Goal: Check status: Check status

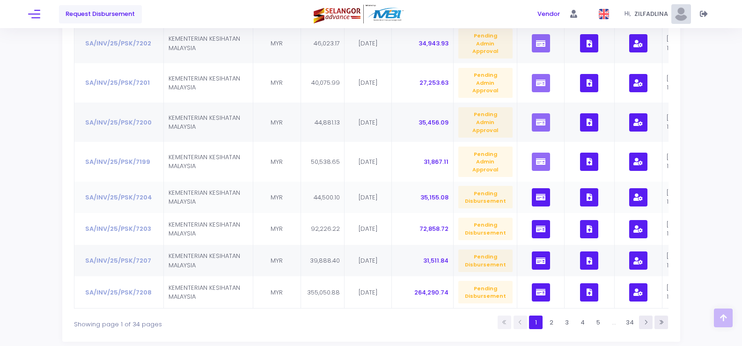
scroll to position [281, 0]
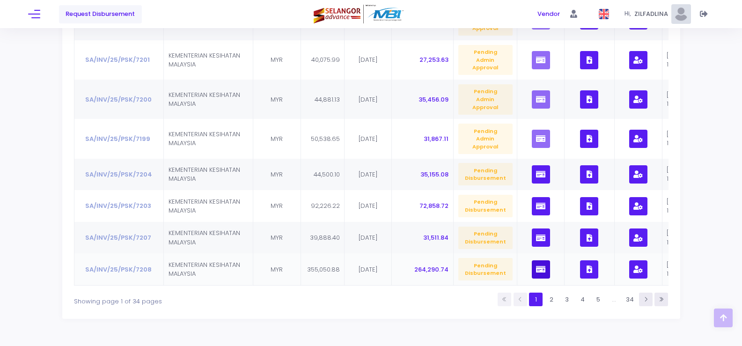
click at [536, 269] on icon "button" at bounding box center [540, 269] width 9 height 0
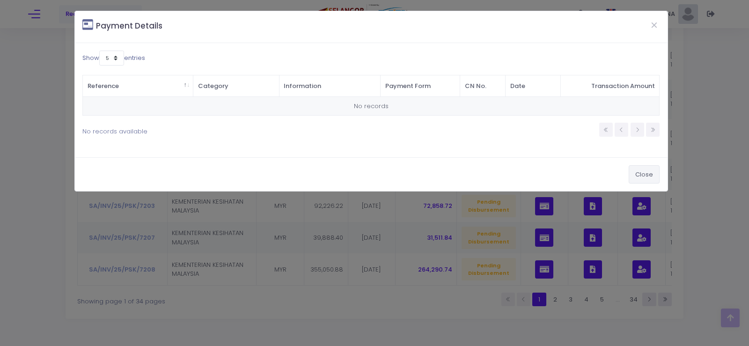
click at [645, 169] on button "Close" at bounding box center [644, 174] width 31 height 18
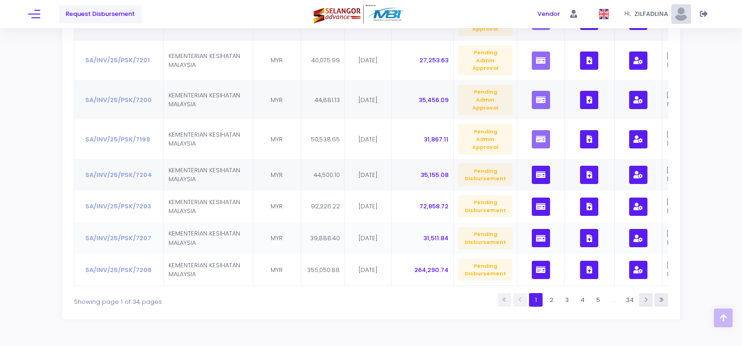
scroll to position [306, 0]
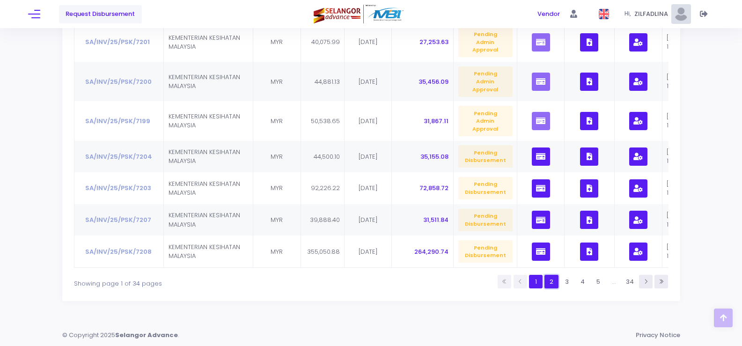
click at [555, 284] on link "2" at bounding box center [551, 282] width 14 height 14
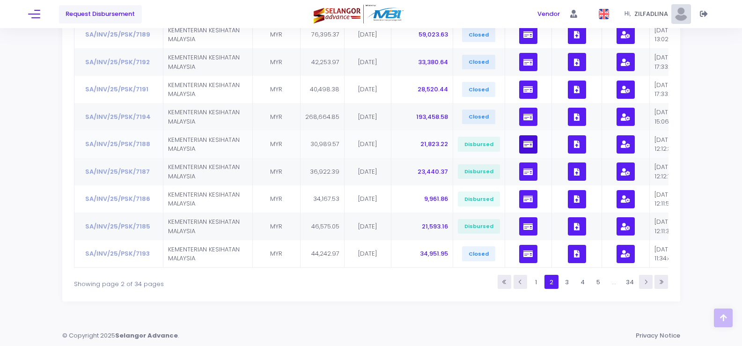
click at [519, 135] on button "button" at bounding box center [528, 144] width 18 height 18
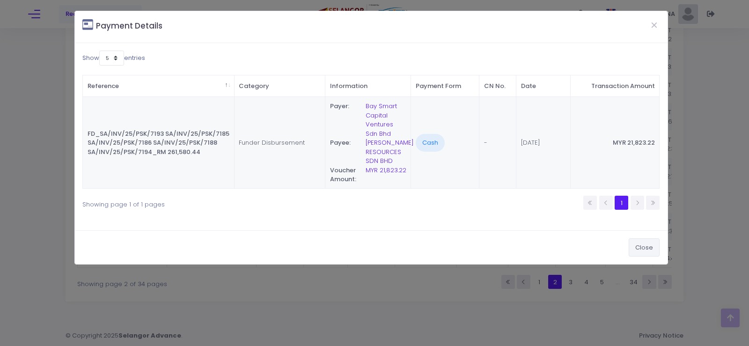
click at [642, 242] on button "Close" at bounding box center [644, 247] width 31 height 18
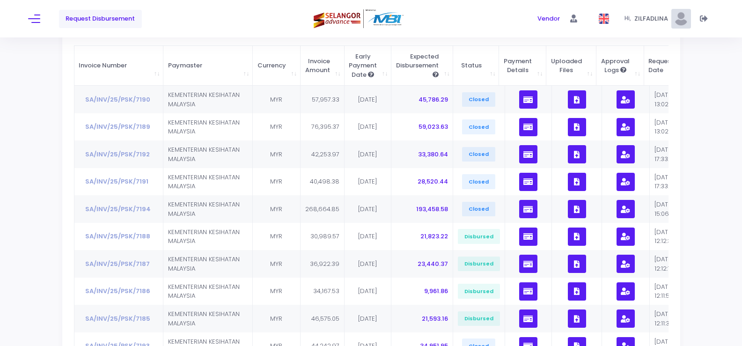
scroll to position [0, 0]
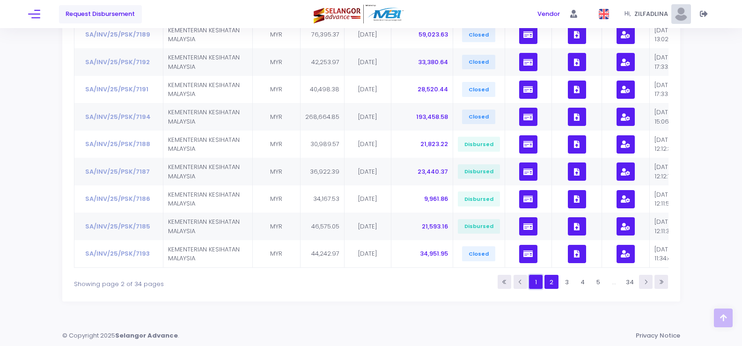
click at [537, 285] on link "1" at bounding box center [536, 282] width 14 height 14
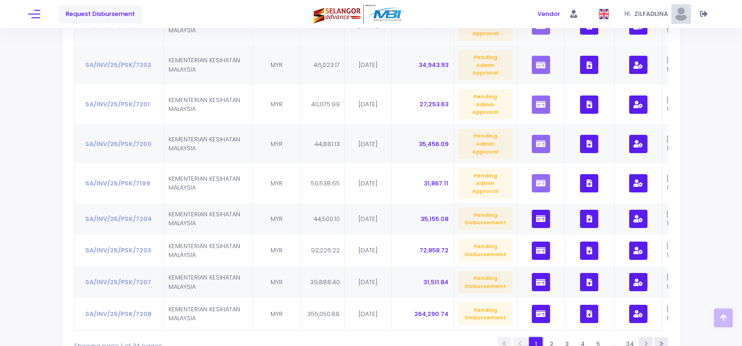
scroll to position [165, 0]
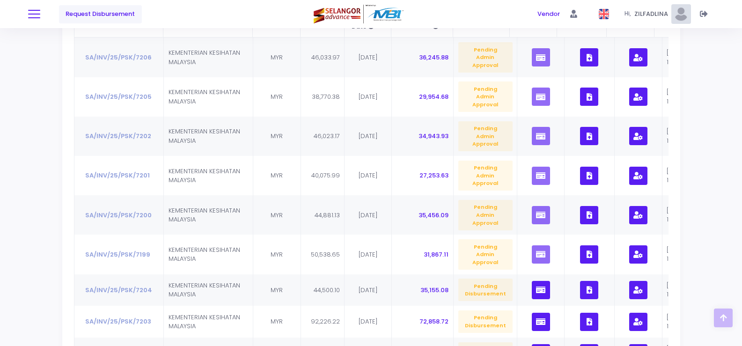
click at [31, 8] on button at bounding box center [34, 14] width 12 height 12
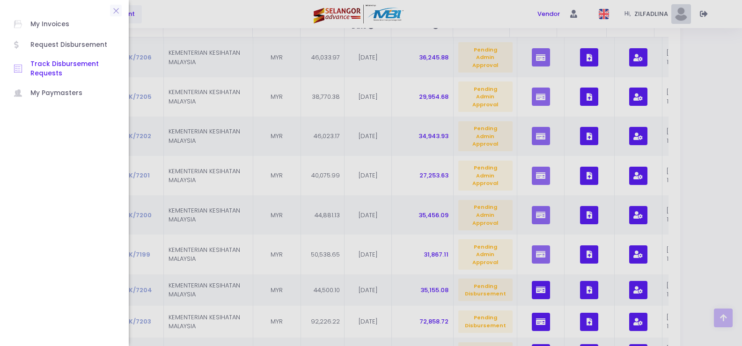
click at [53, 60] on span "Track Disbursement Requests" at bounding box center [72, 68] width 84 height 19
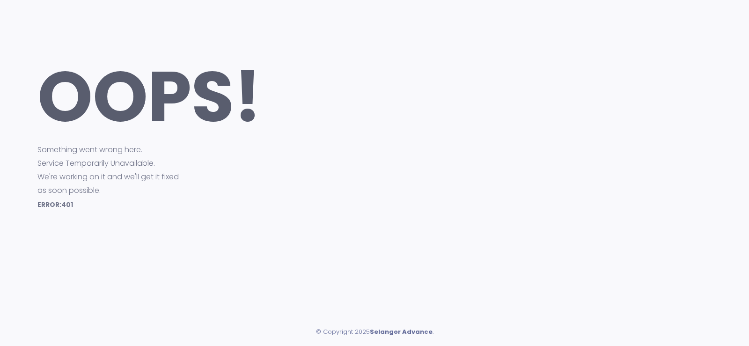
drag, startPoint x: 331, startPoint y: 71, endPoint x: 317, endPoint y: 64, distance: 15.9
click at [331, 71] on h1 "OOPS!" at bounding box center [393, 97] width 712 height 84
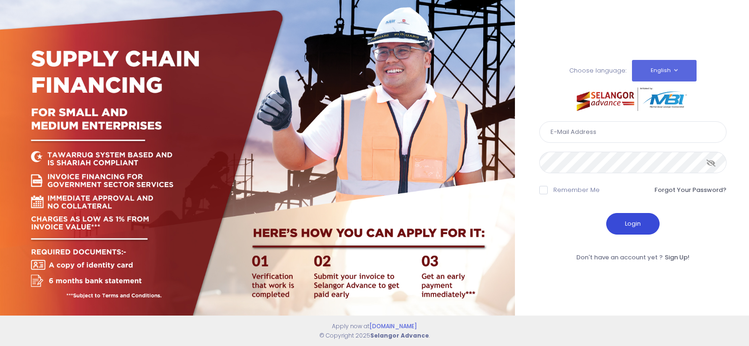
type input "fcd@janatanmia.com.my"
click at [622, 228] on button "Login" at bounding box center [632, 224] width 53 height 22
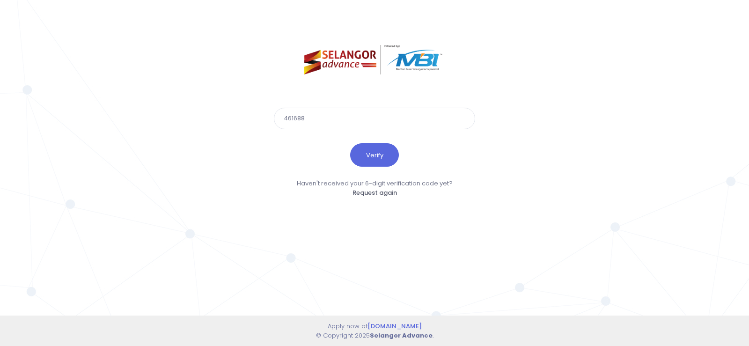
type input "461688"
click at [350, 143] on button "Verify" at bounding box center [374, 154] width 49 height 23
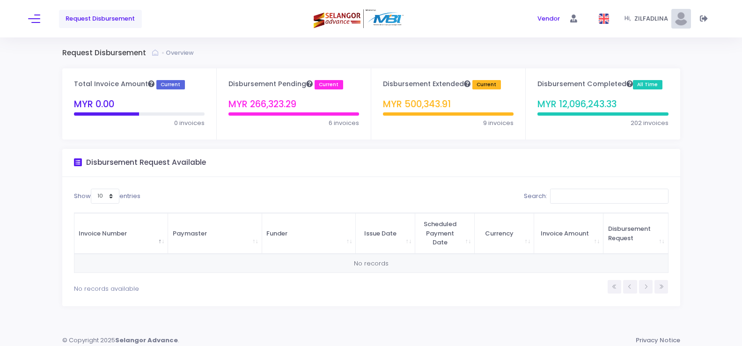
scroll to position [5, 0]
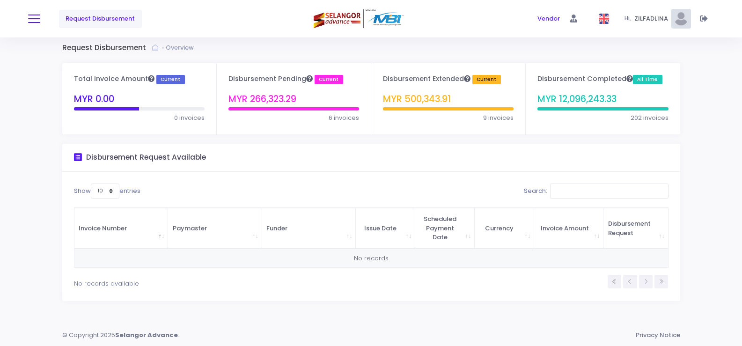
click at [37, 19] on span at bounding box center [34, 18] width 12 height 1
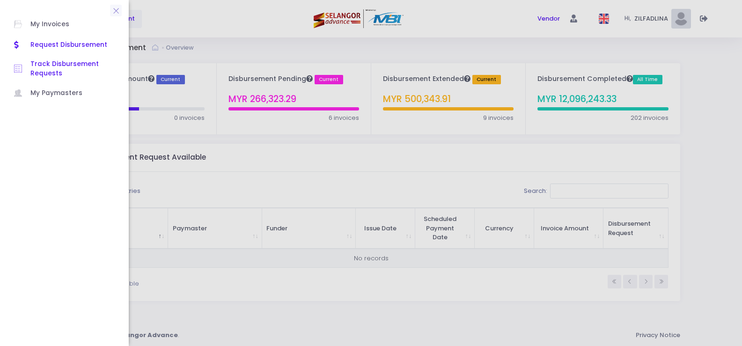
click at [64, 61] on span "Track Disbursement Requests" at bounding box center [72, 68] width 84 height 19
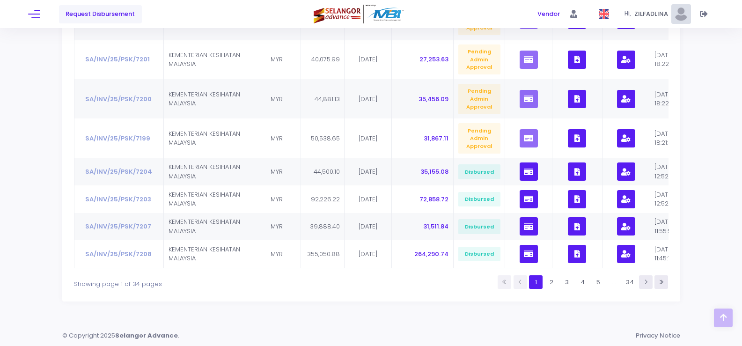
scroll to position [288, 0]
